Goal: Task Accomplishment & Management: Manage account settings

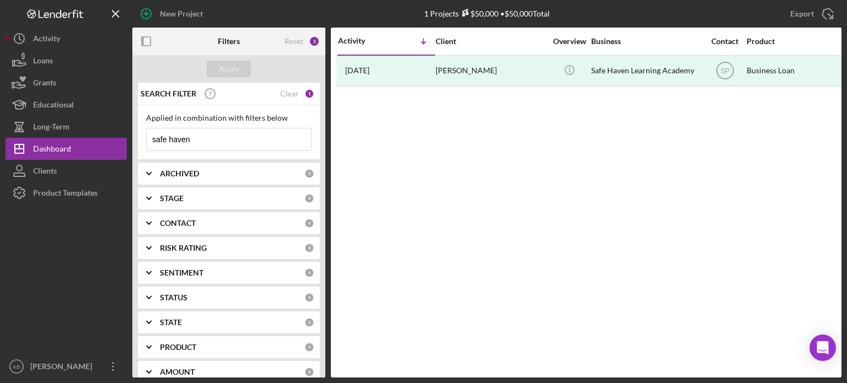
drag, startPoint x: 205, startPoint y: 140, endPoint x: 143, endPoint y: 139, distance: 62.3
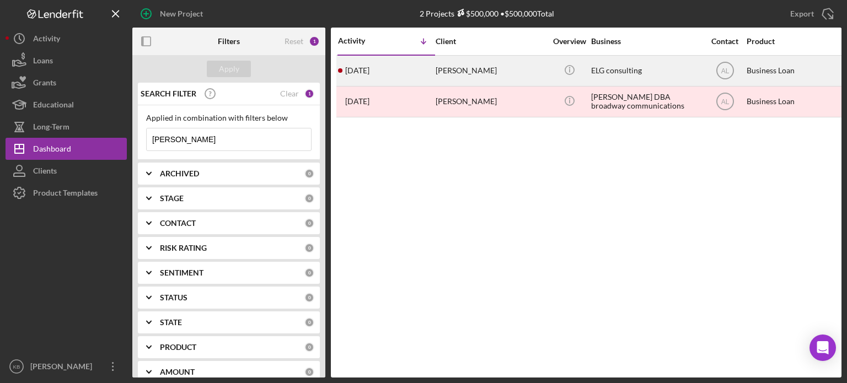
type input "[PERSON_NAME]"
click at [447, 76] on div "[PERSON_NAME]" at bounding box center [491, 70] width 110 height 29
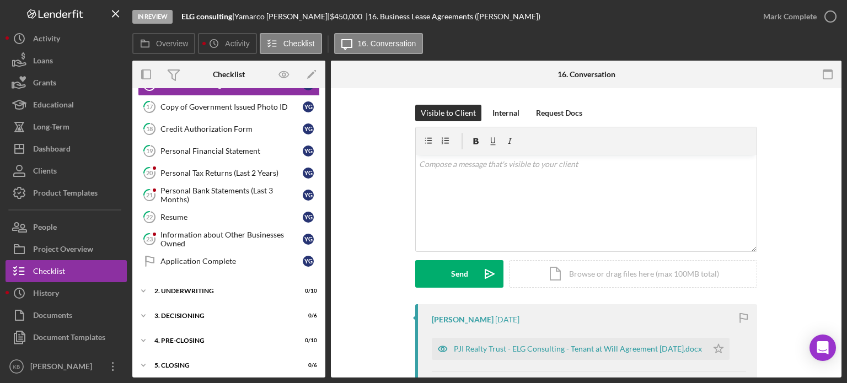
scroll to position [463, 0]
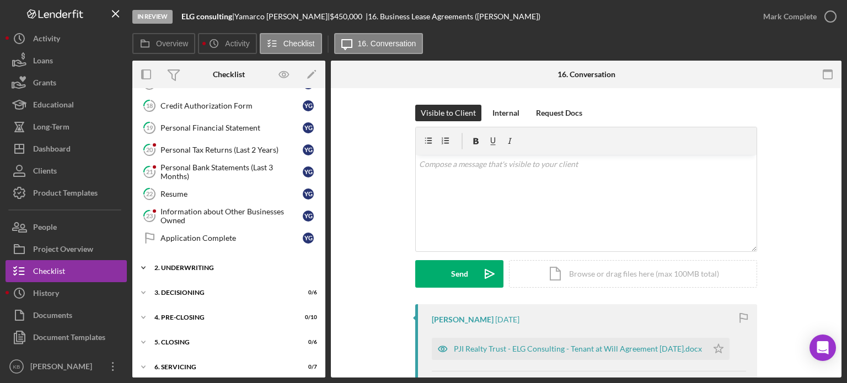
click at [142, 266] on icon "Icon/Expander" at bounding box center [143, 268] width 22 height 22
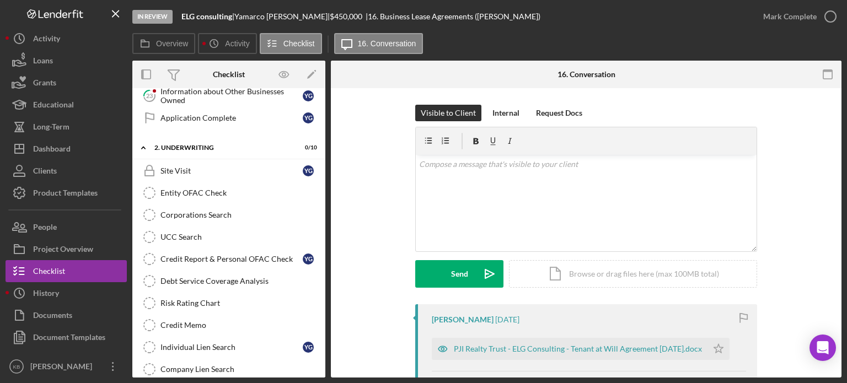
scroll to position [591, 0]
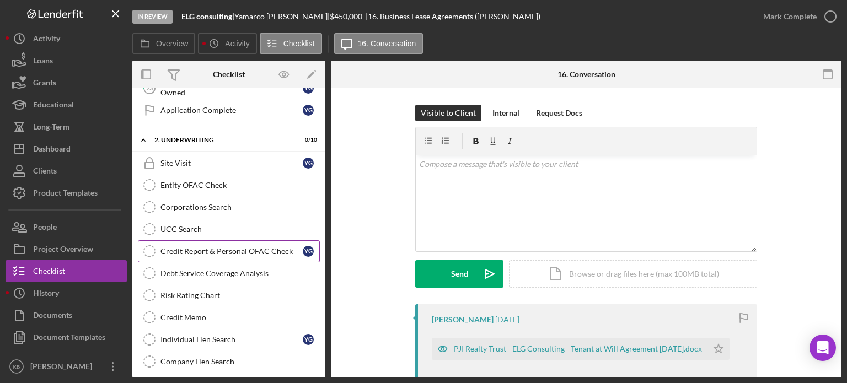
click at [224, 249] on link "Credit Report & Personal OFAC Check Credit Report & Personal OFAC Check Y G" at bounding box center [229, 251] width 182 height 22
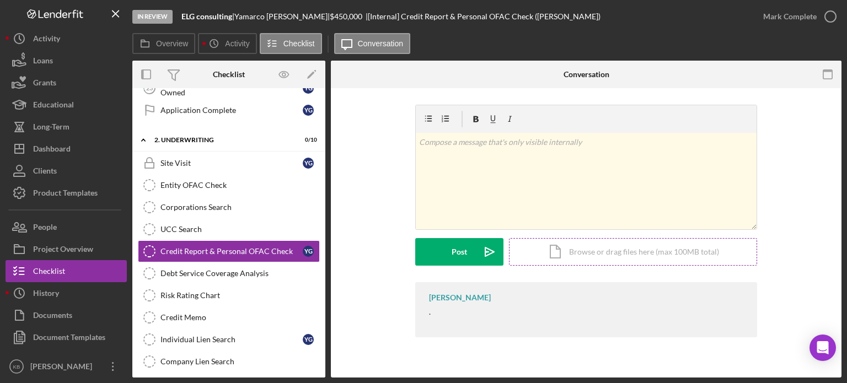
click at [600, 252] on div "Icon/Document Browse or drag files here (max 100MB total) Tap to choose files o…" at bounding box center [633, 252] width 248 height 28
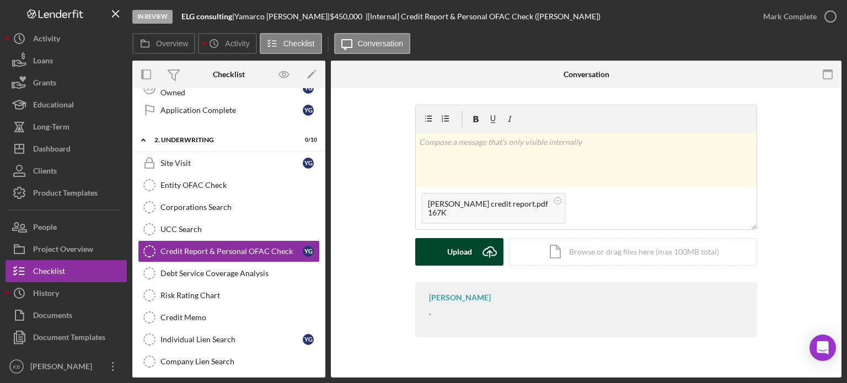
click at [451, 249] on div "Upload" at bounding box center [459, 252] width 25 height 28
